Goal: Use online tool/utility: Utilize a website feature to perform a specific function

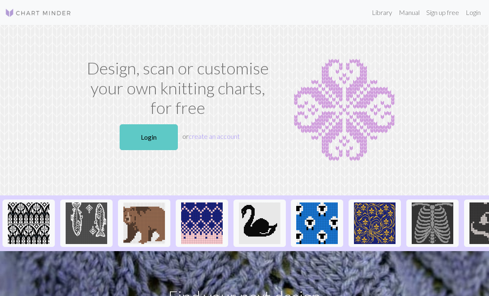
click at [149, 136] on link "Login" at bounding box center [149, 137] width 58 height 26
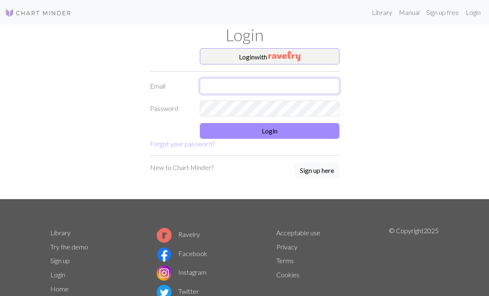
type input "lolakatleigh@gmail.com"
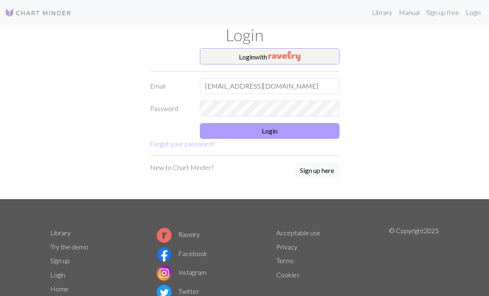
click at [288, 129] on button "Login" at bounding box center [270, 131] width 140 height 16
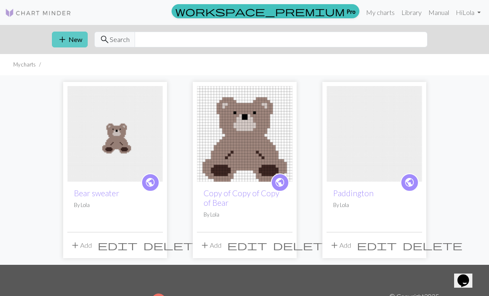
click at [72, 37] on button "add New" at bounding box center [70, 40] width 36 height 16
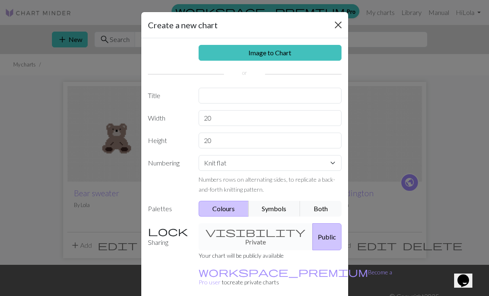
click at [337, 25] on button "Close" at bounding box center [337, 24] width 13 height 13
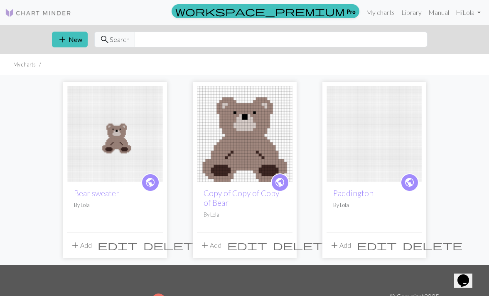
click at [137, 245] on span "edit" at bounding box center [118, 245] width 40 height 12
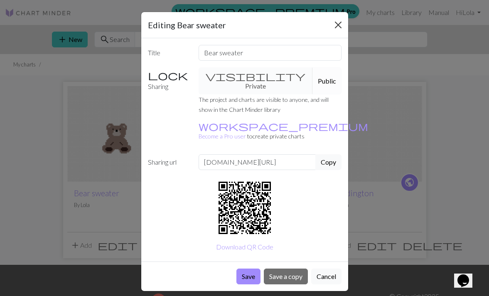
click at [336, 23] on button "Close" at bounding box center [337, 24] width 13 height 13
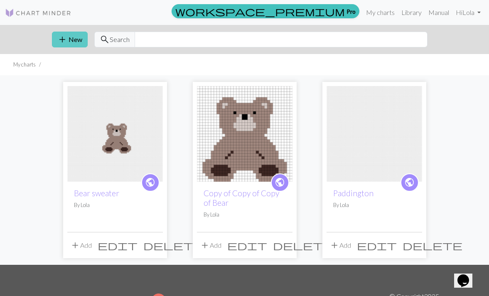
click at [60, 39] on span "add" at bounding box center [62, 40] width 10 height 12
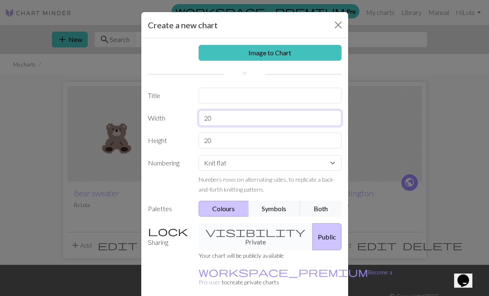
click at [223, 116] on input "20" at bounding box center [269, 118] width 143 height 16
type input "93"
click at [220, 144] on input "20" at bounding box center [269, 140] width 143 height 16
type input "2"
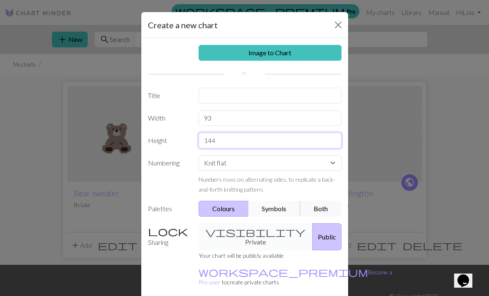
type input "144"
click at [284, 207] on button "Symbols" at bounding box center [274, 209] width 52 height 16
click at [318, 208] on button "Both" at bounding box center [321, 209] width 42 height 16
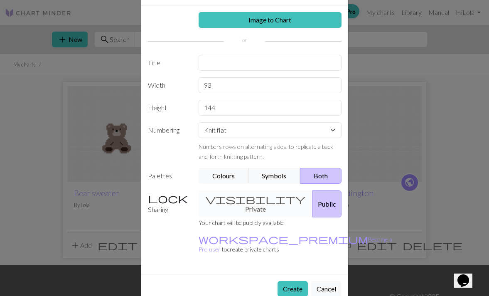
scroll to position [32, 0]
click at [289, 281] on button "Create" at bounding box center [292, 289] width 30 height 16
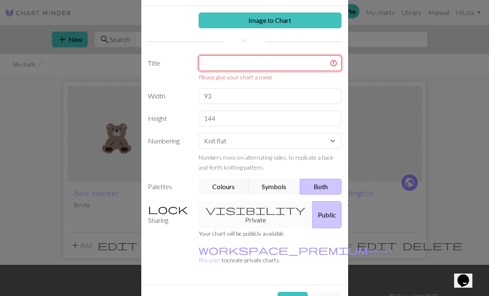
click at [269, 56] on input "text" at bounding box center [269, 63] width 143 height 16
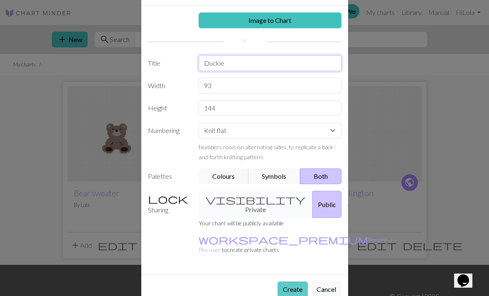
type input "Duckie"
click at [286, 281] on button "Create" at bounding box center [292, 289] width 30 height 16
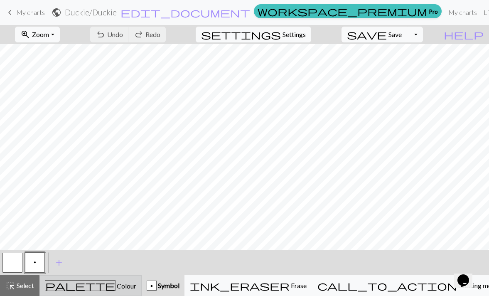
click at [104, 281] on div "palette Colour Colour" at bounding box center [90, 285] width 91 height 11
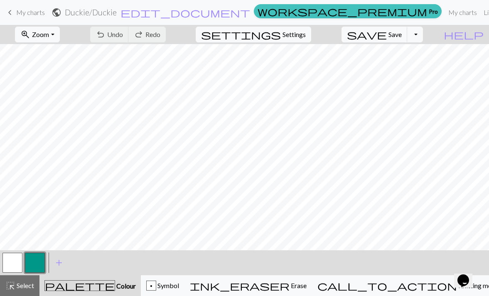
click at [31, 264] on button "button" at bounding box center [35, 262] width 20 height 20
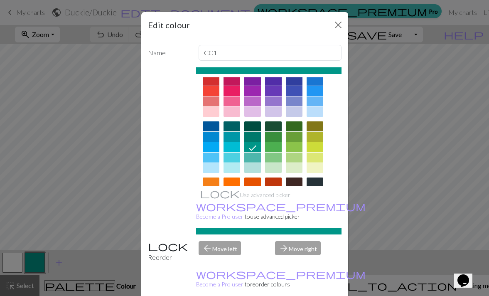
scroll to position [21, 0]
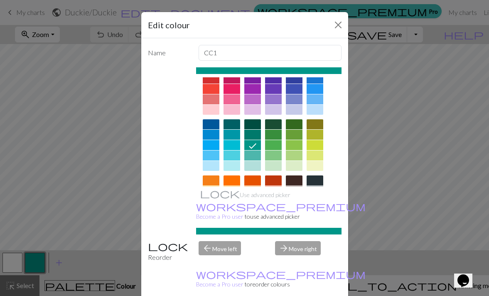
click at [295, 157] on div at bounding box center [294, 155] width 17 height 10
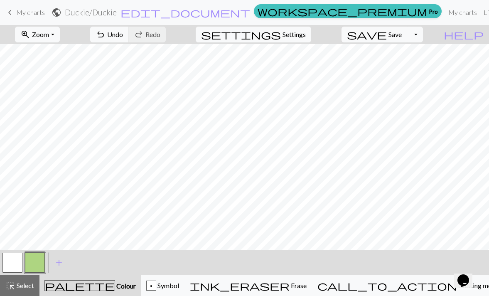
click at [8, 263] on button "button" at bounding box center [12, 262] width 20 height 20
click at [38, 261] on button "button" at bounding box center [35, 262] width 20 height 20
click at [22, 284] on span "Select" at bounding box center [24, 285] width 19 height 8
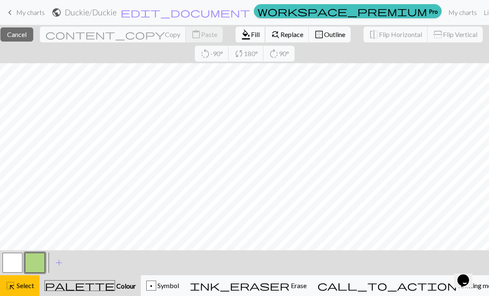
click at [241, 34] on span "format_color_fill" at bounding box center [246, 35] width 10 height 12
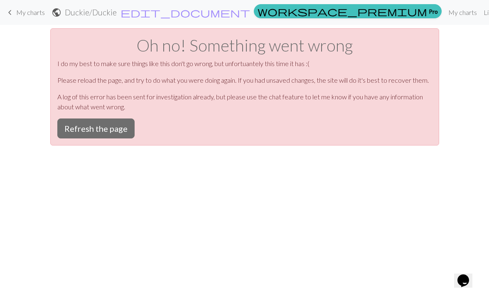
scroll to position [0, 0]
click at [86, 135] on button "Refresh the page" at bounding box center [95, 128] width 77 height 20
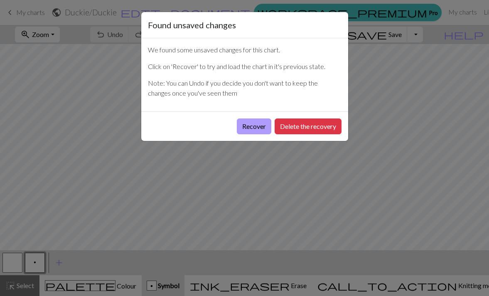
click at [249, 130] on button "Recover" at bounding box center [254, 126] width 34 height 16
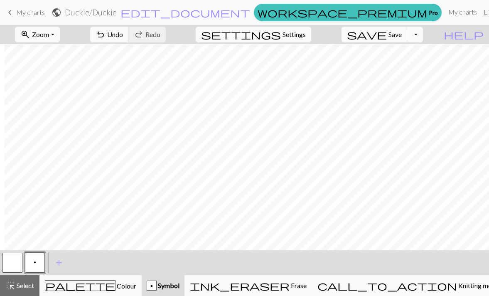
scroll to position [0, 255]
click at [123, 34] on span "Undo" at bounding box center [115, 34] width 16 height 8
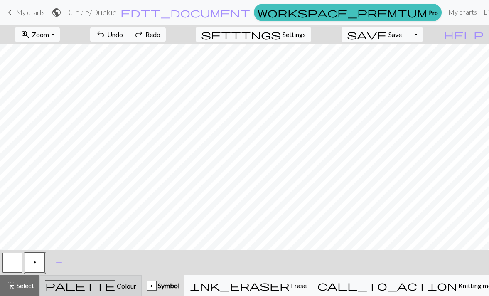
click at [79, 292] on button "palette Colour Colour" at bounding box center [90, 285] width 102 height 21
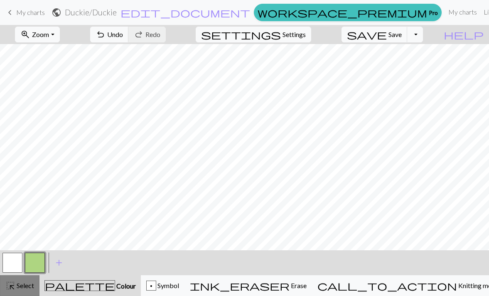
click at [37, 294] on button "highlight_alt Select Select" at bounding box center [19, 285] width 39 height 21
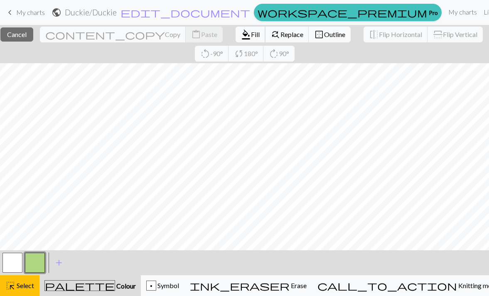
click at [251, 31] on span "Fill" at bounding box center [255, 34] width 9 height 8
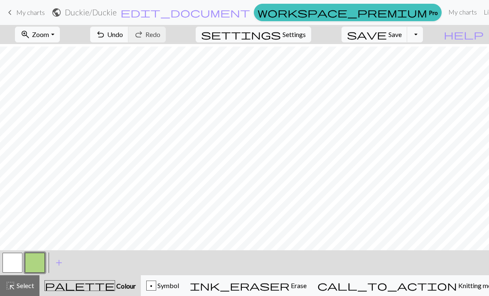
scroll to position [0, 255]
click at [21, 281] on div "highlight_alt Select Select" at bounding box center [19, 285] width 29 height 10
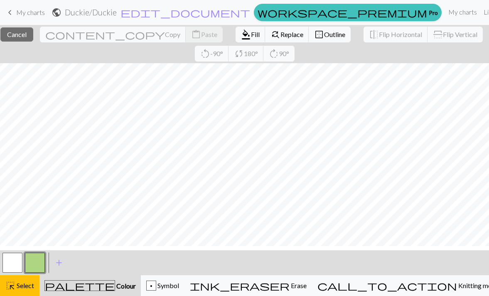
scroll to position [28, 255]
click at [241, 32] on span "format_color_fill" at bounding box center [246, 35] width 10 height 12
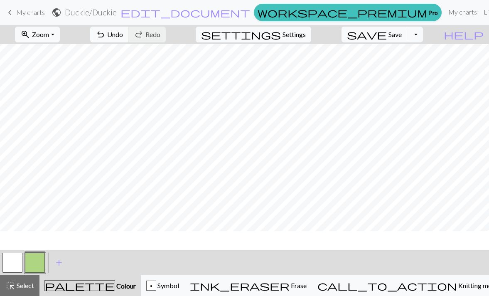
scroll to position [0, 0]
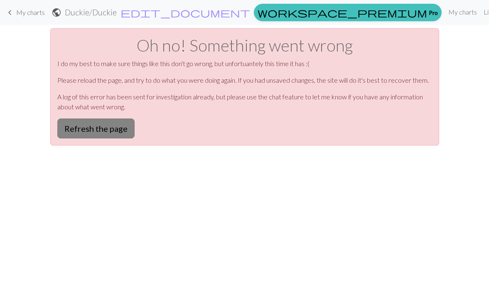
click at [108, 125] on button "Refresh the page" at bounding box center [95, 128] width 77 height 20
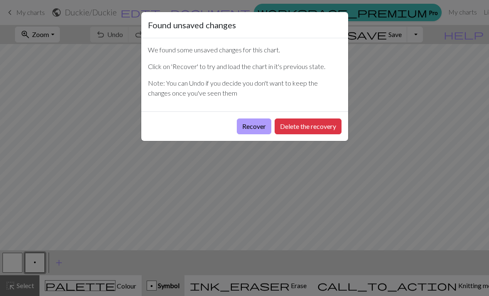
click at [254, 122] on button "Recover" at bounding box center [254, 126] width 34 height 16
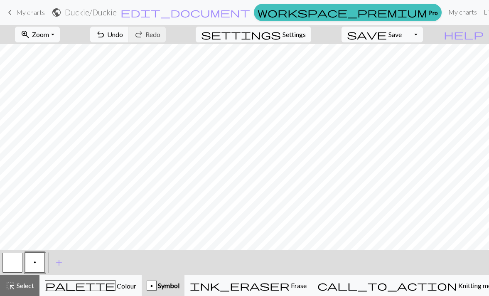
scroll to position [2, 194]
click at [105, 33] on span "undo" at bounding box center [101, 35] width 10 height 12
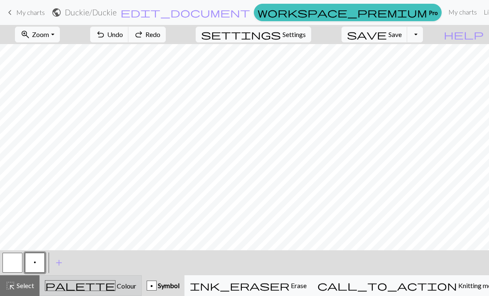
click at [77, 282] on div "palette Colour Colour" at bounding box center [90, 285] width 91 height 11
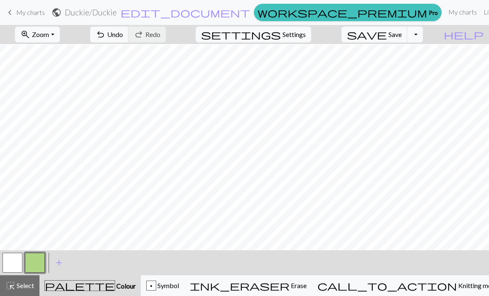
scroll to position [142, 287]
click at [12, 263] on button "button" at bounding box center [12, 262] width 20 height 20
click at [179, 284] on span "Symbol" at bounding box center [167, 285] width 23 height 8
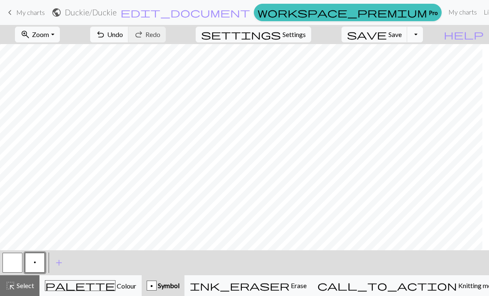
scroll to position [1026, 524]
click at [59, 264] on span "add" at bounding box center [59, 263] width 10 height 12
click at [59, 264] on button "button" at bounding box center [57, 262] width 20 height 20
click at [83, 264] on span "add" at bounding box center [81, 263] width 10 height 12
click at [54, 261] on button "button" at bounding box center [57, 262] width 20 height 20
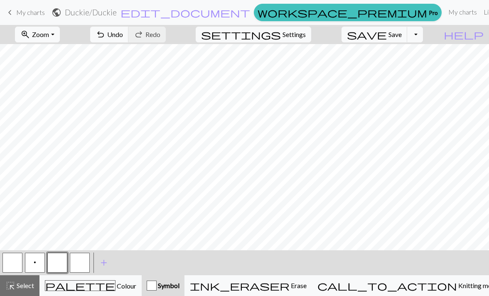
click at [59, 266] on button "button" at bounding box center [57, 262] width 20 height 20
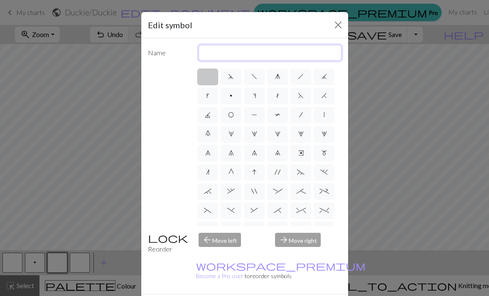
click at [255, 51] on input "text" at bounding box center [269, 53] width 143 height 16
type input "purl"
click at [336, 24] on button "Close" at bounding box center [337, 24] width 13 height 13
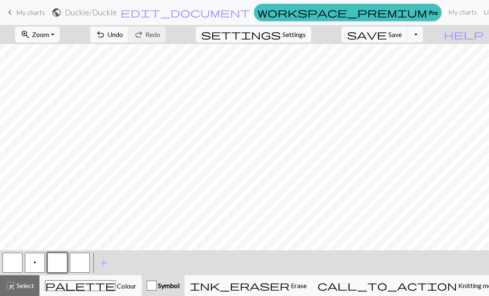
click at [39, 258] on button "p" at bounding box center [35, 262] width 20 height 20
click at [19, 261] on button "button" at bounding box center [12, 262] width 20 height 20
click at [35, 265] on span "p" at bounding box center [35, 262] width 2 height 7
click at [49, 33] on span "Zoom" at bounding box center [40, 34] width 17 height 8
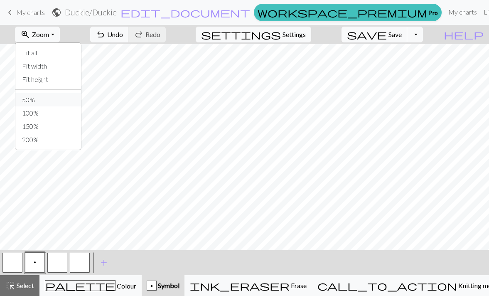
click at [61, 100] on button "50%" at bounding box center [48, 99] width 66 height 13
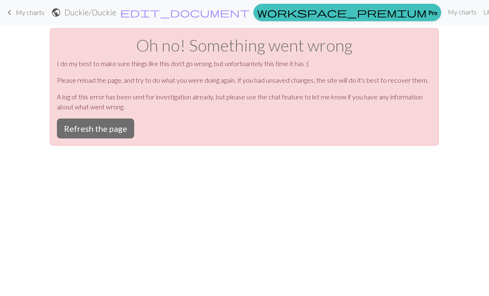
scroll to position [0, 0]
click at [107, 125] on button "Refresh the page" at bounding box center [95, 128] width 77 height 20
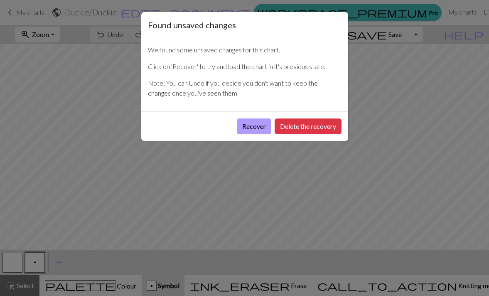
click at [246, 131] on button "Recover" at bounding box center [254, 126] width 34 height 16
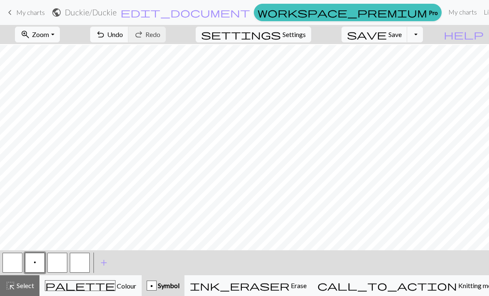
scroll to position [54, 316]
click at [53, 269] on button "button" at bounding box center [57, 262] width 20 height 20
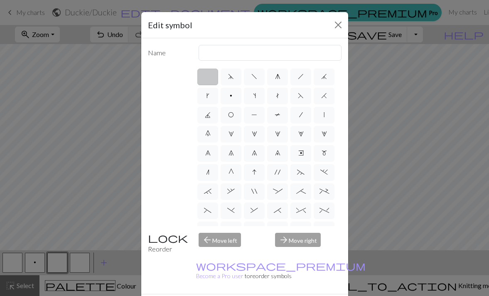
scroll to position [0, 0]
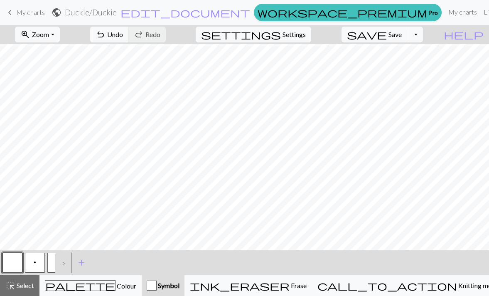
click at [54, 266] on button "button" at bounding box center [57, 262] width 20 height 20
click at [52, 262] on button "button" at bounding box center [57, 262] width 20 height 20
